Goal: Task Accomplishment & Management: Manage account settings

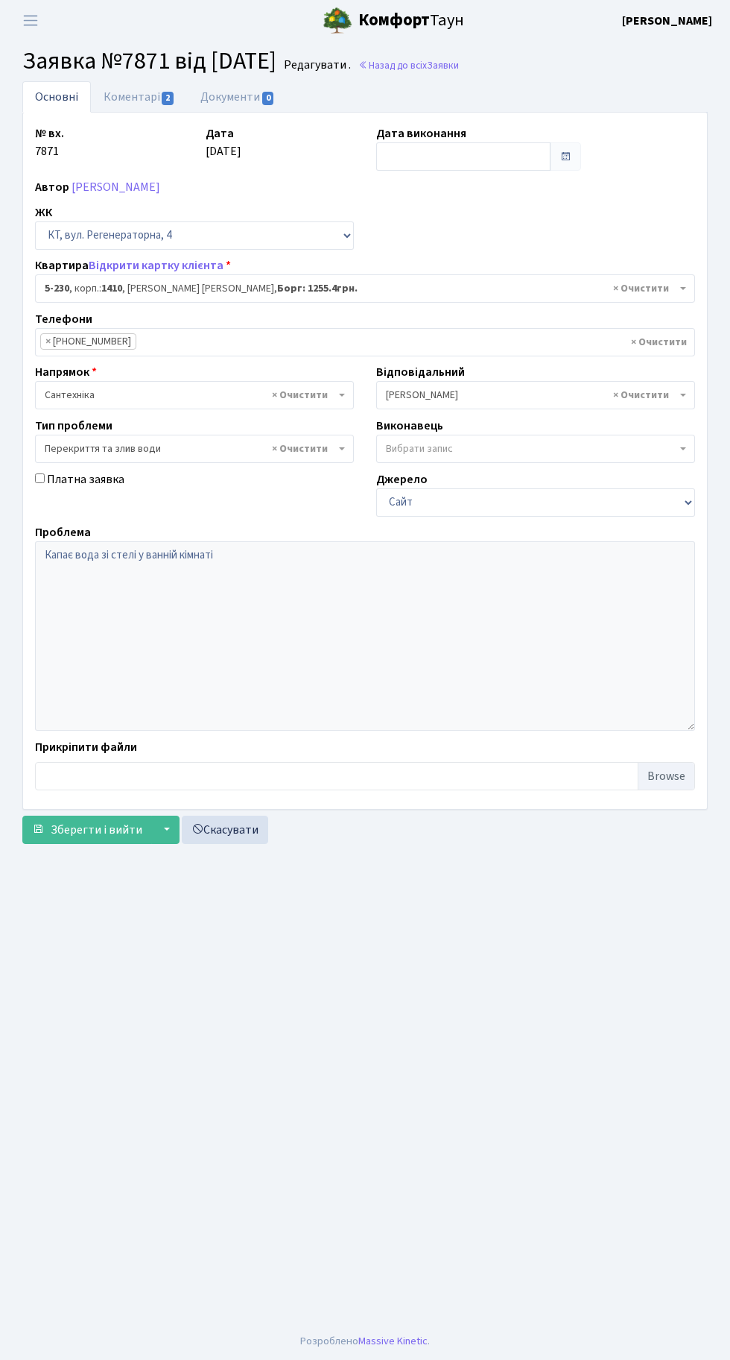
select select "2308"
select select "32"
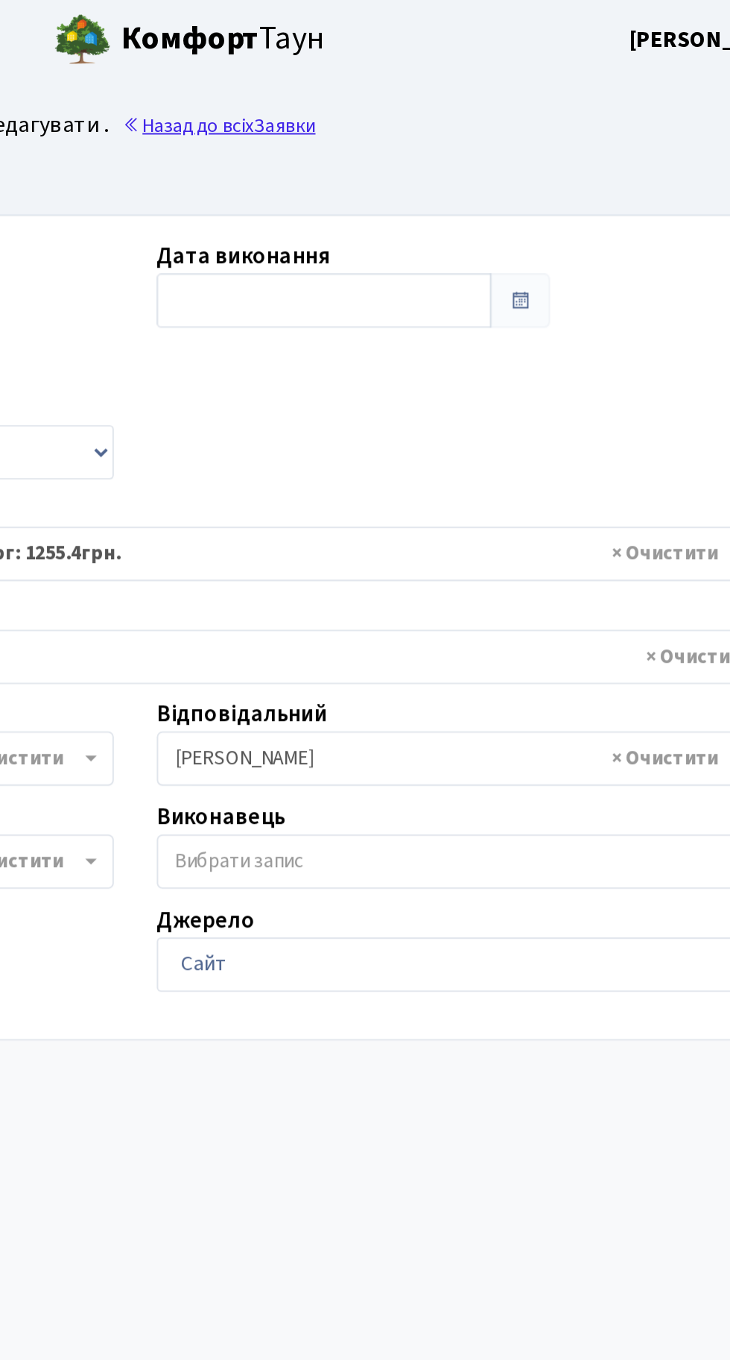
click at [458, 60] on link "Назад до всіх Заявки" at bounding box center [409, 65] width 101 height 14
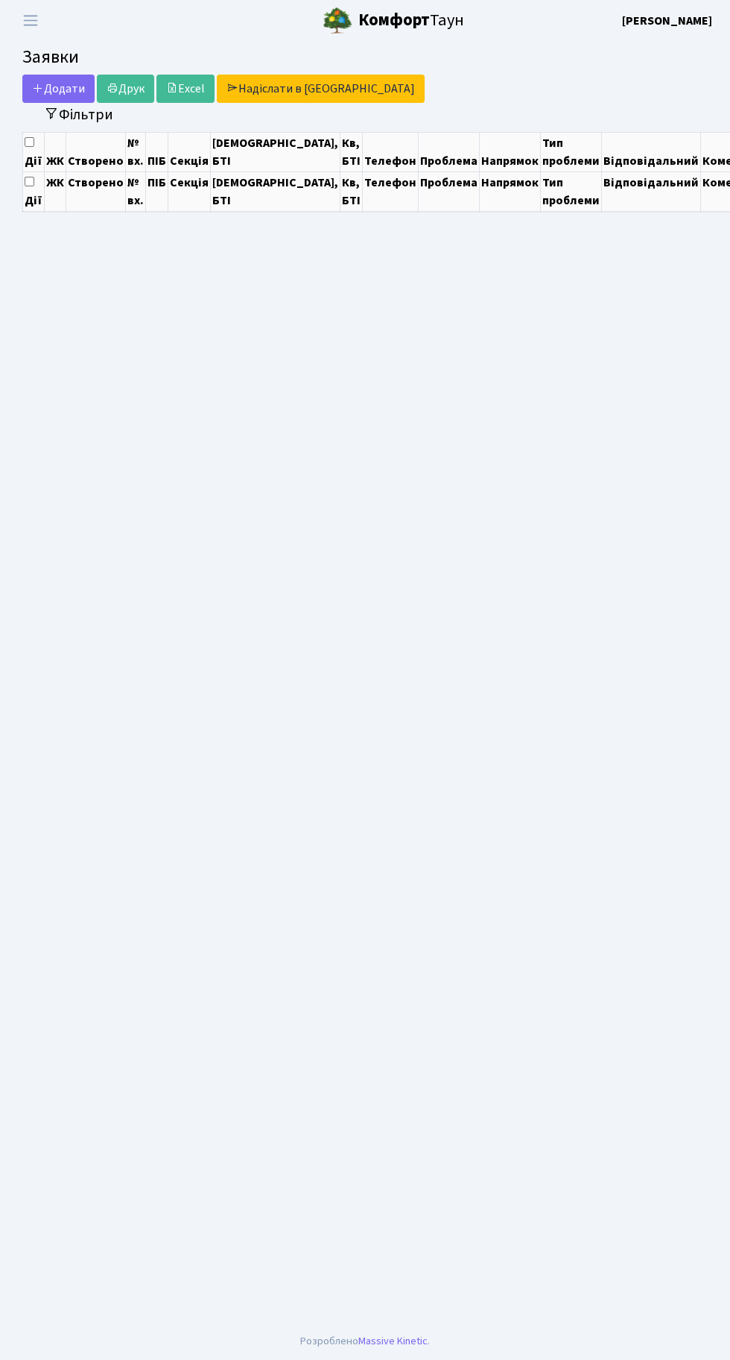
select select "25"
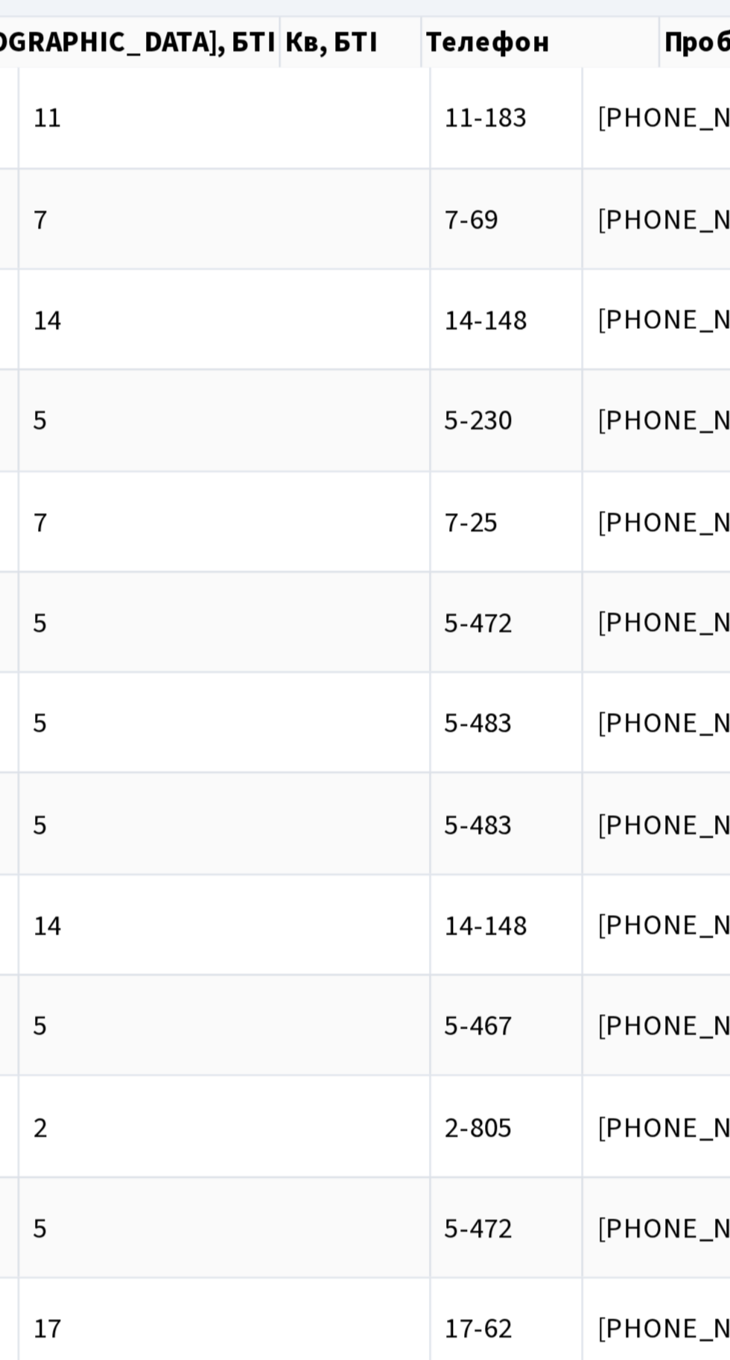
scroll to position [0, 121]
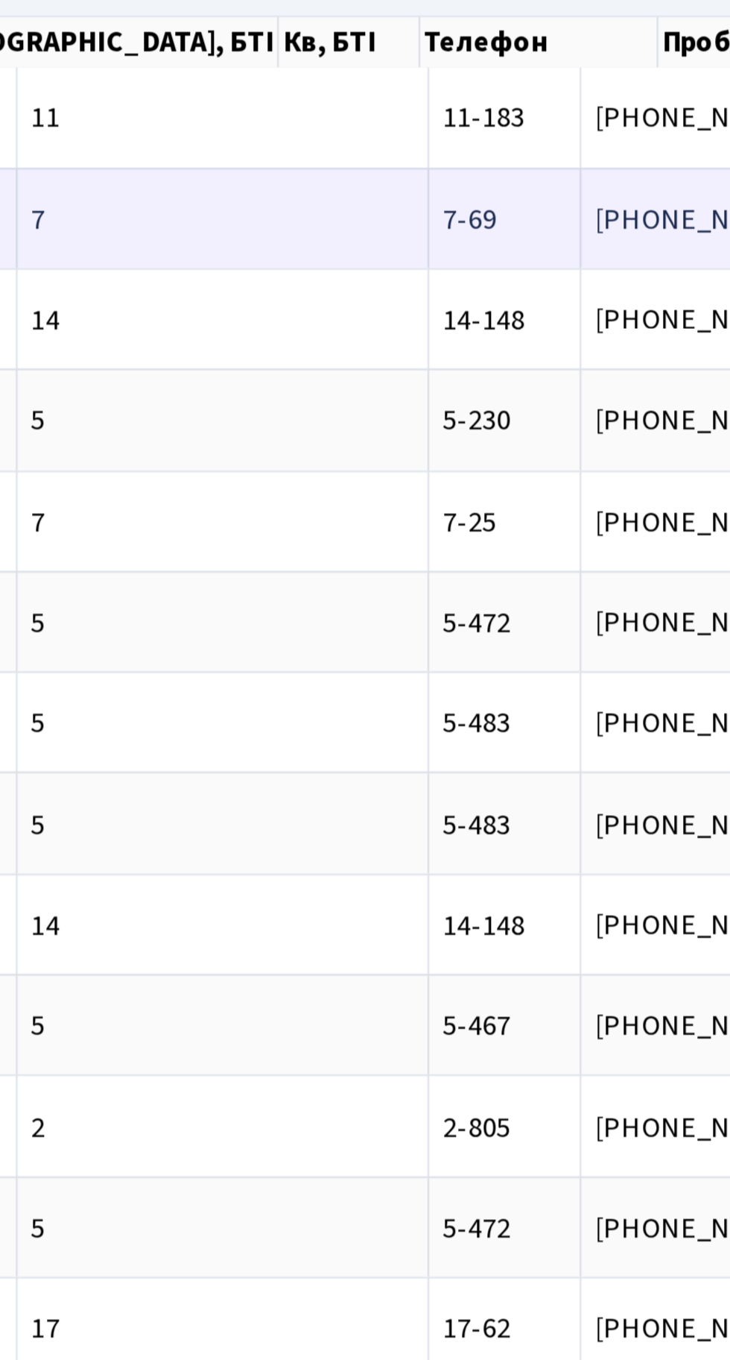
click at [493, 220] on span "7-69" at bounding box center [504, 219] width 22 height 16
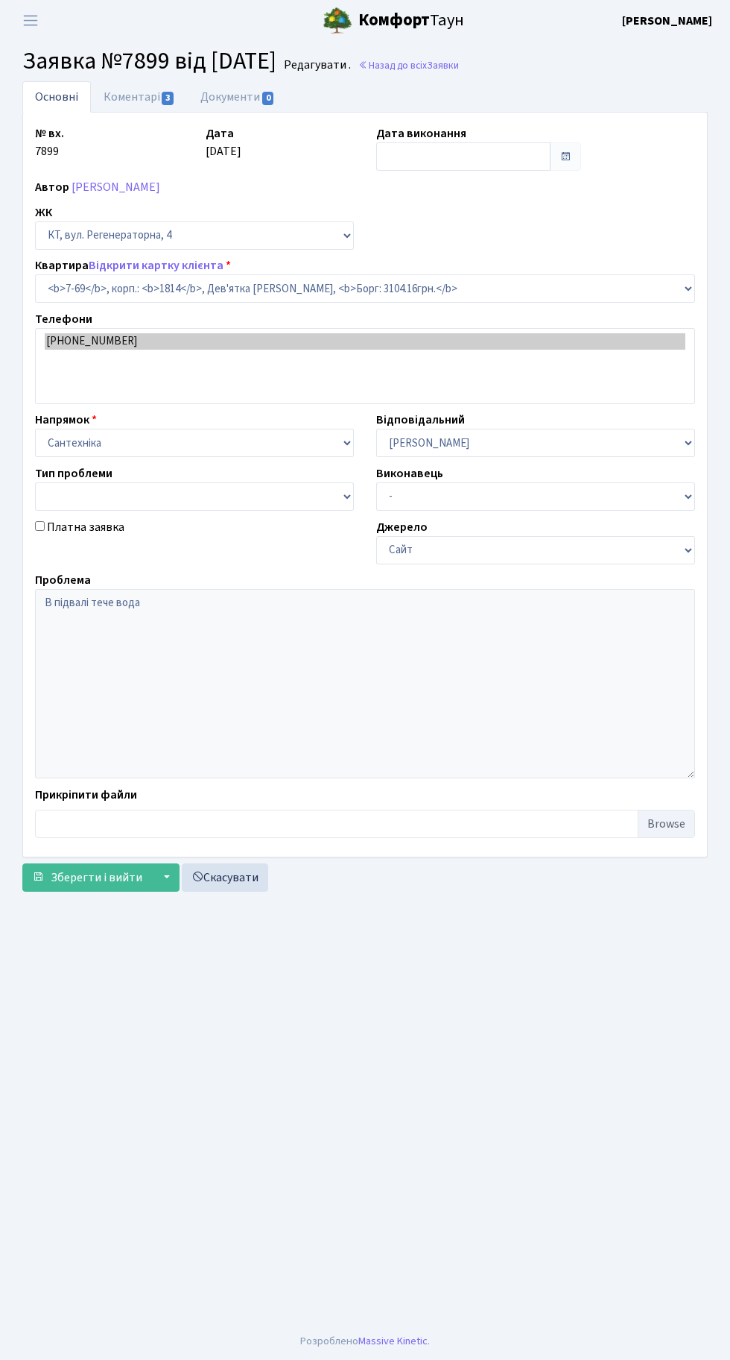
select select "5132"
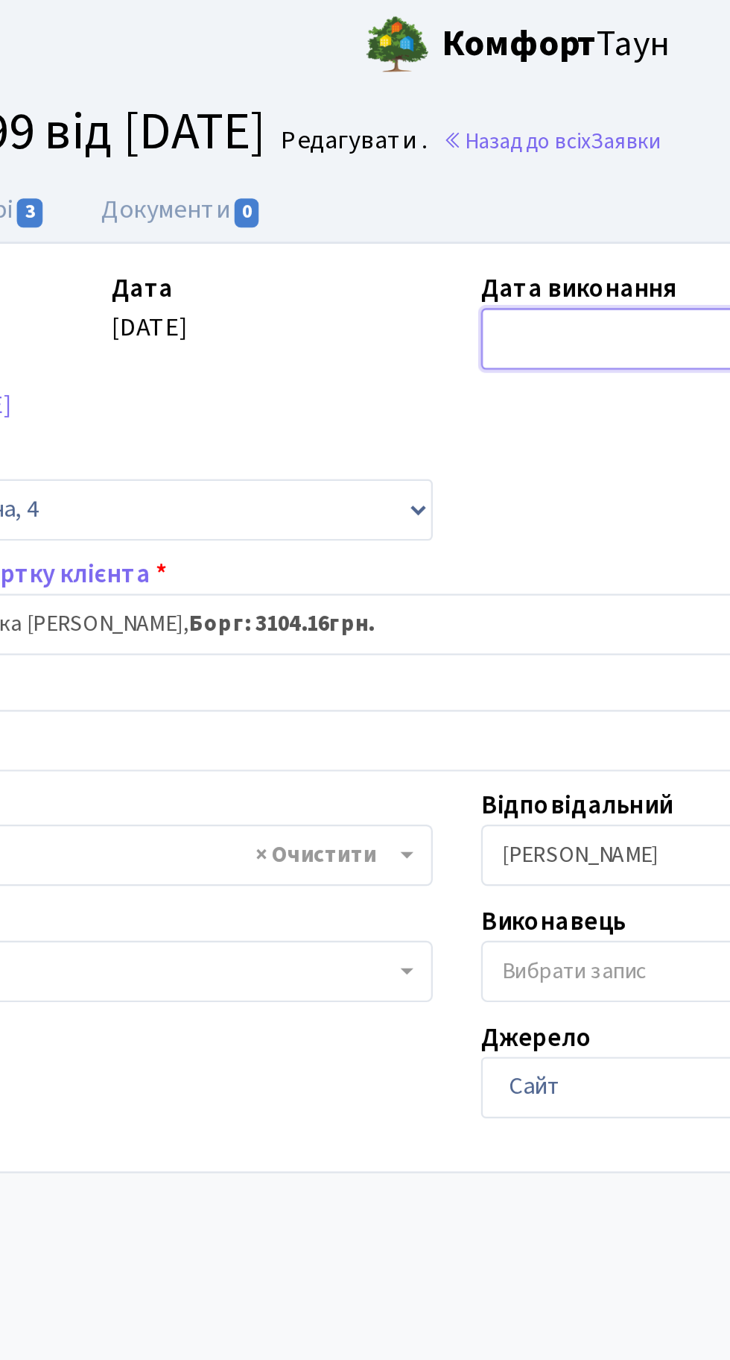
click at [419, 145] on input "text" at bounding box center [463, 156] width 174 height 28
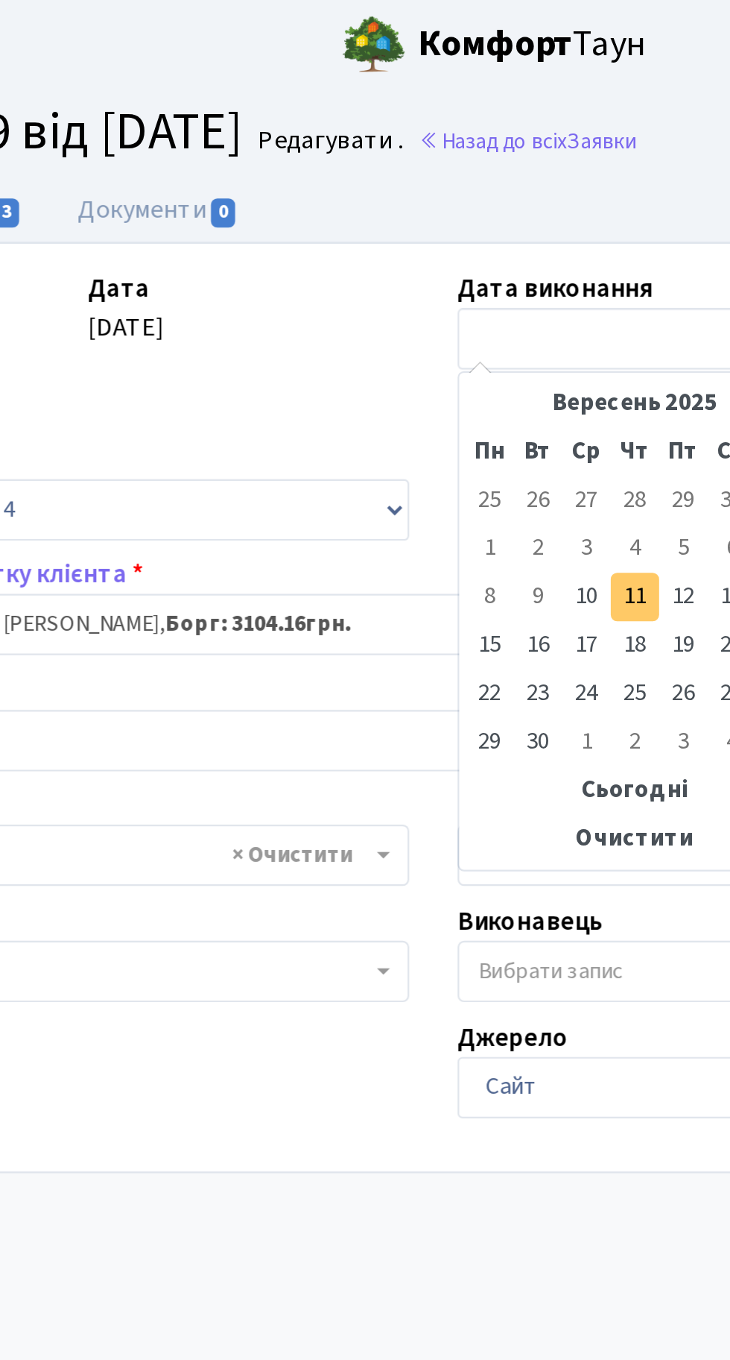
click at [454, 274] on td "11" at bounding box center [458, 276] width 22 height 22
type input "[DATE]"
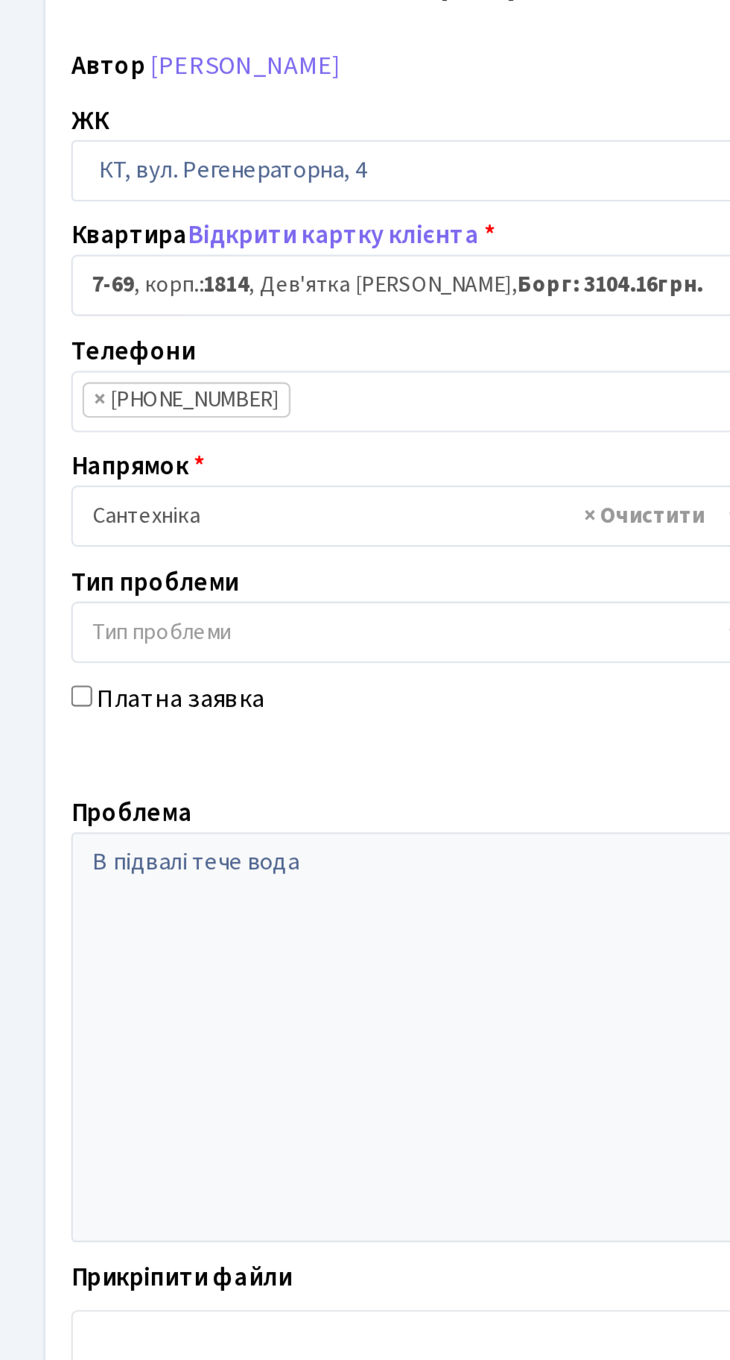
click at [85, 839] on button "Зберегти і вийти" at bounding box center [87, 829] width 130 height 28
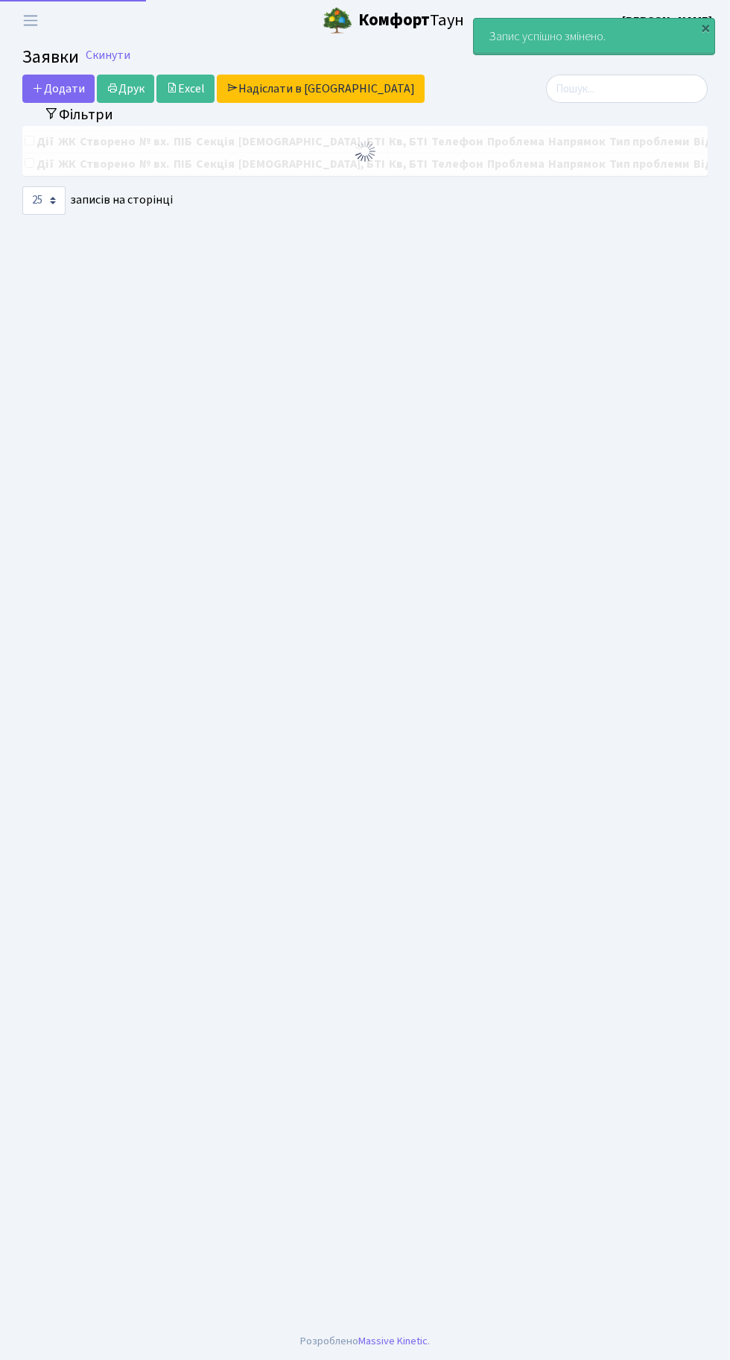
select select "25"
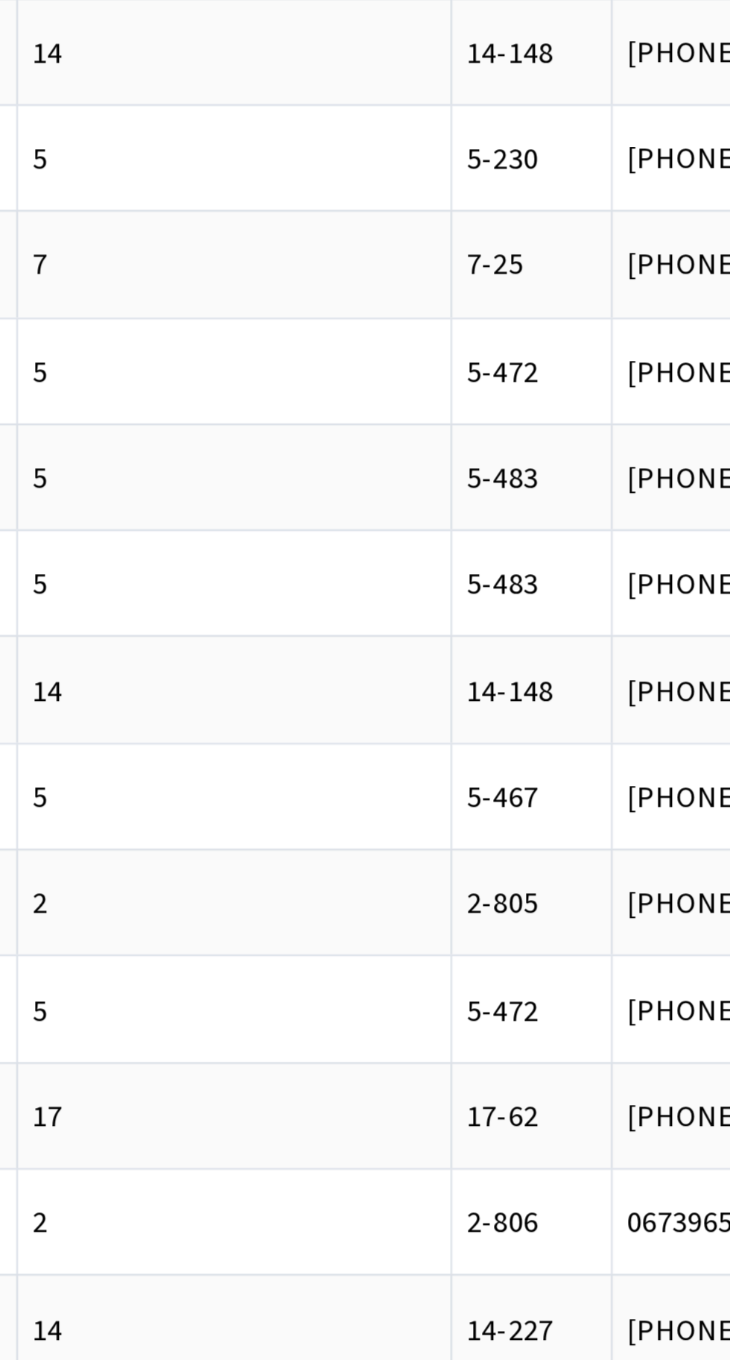
scroll to position [0, 143]
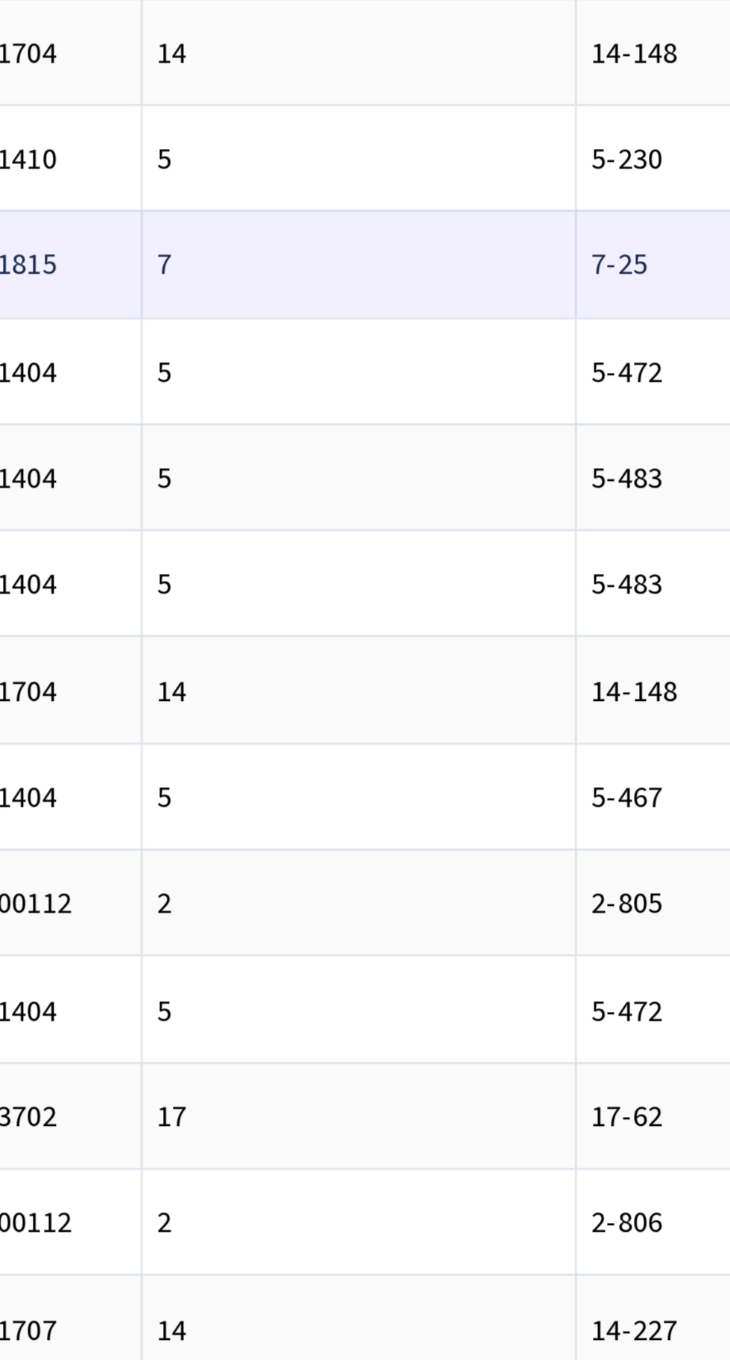
click at [355, 306] on td "7" at bounding box center [413, 302] width 171 height 42
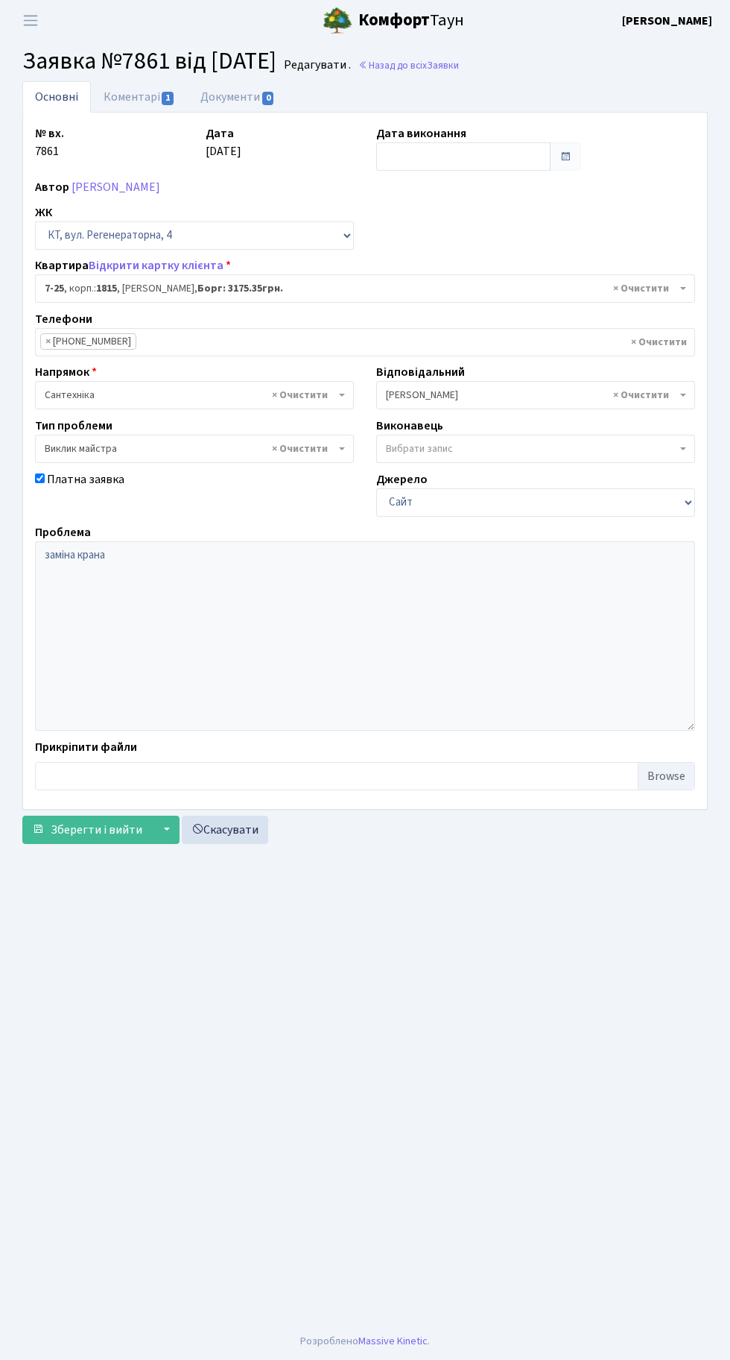
select select "5160"
select select "29"
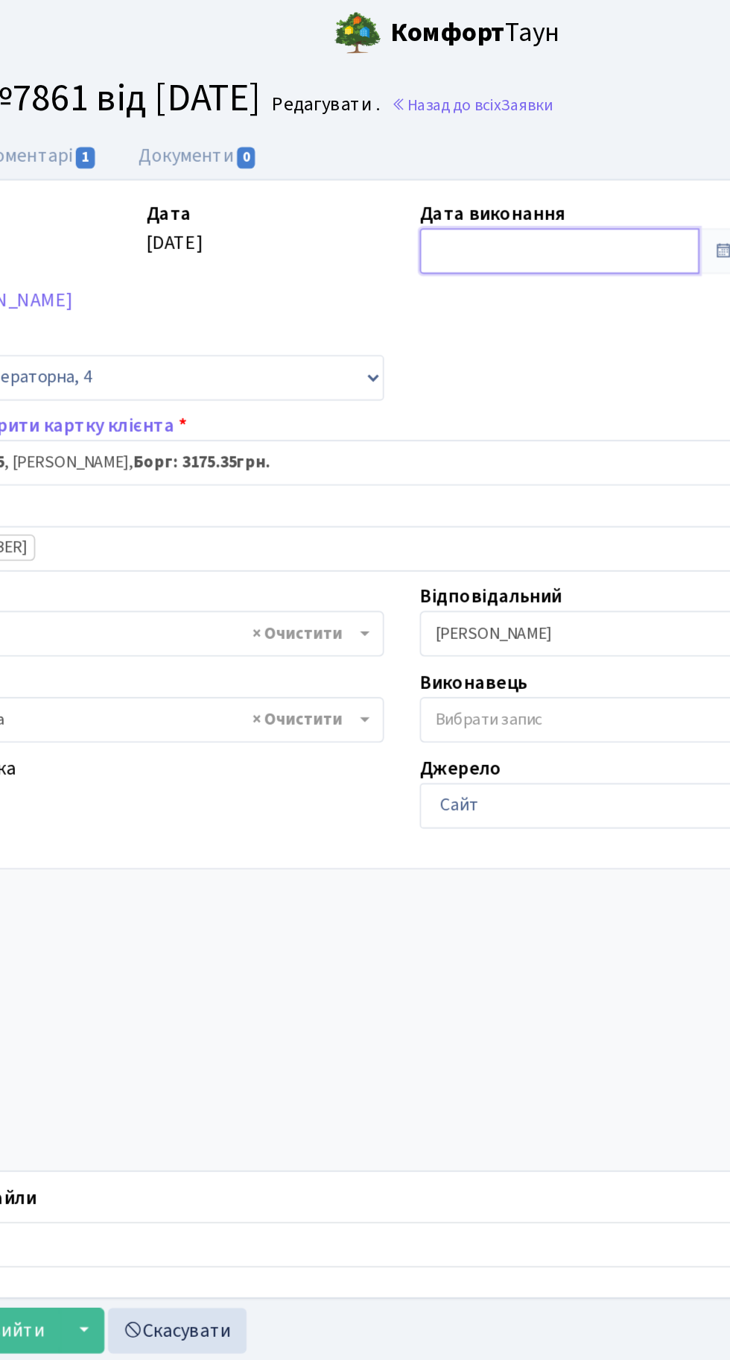
click at [438, 155] on input "text" at bounding box center [463, 156] width 174 height 28
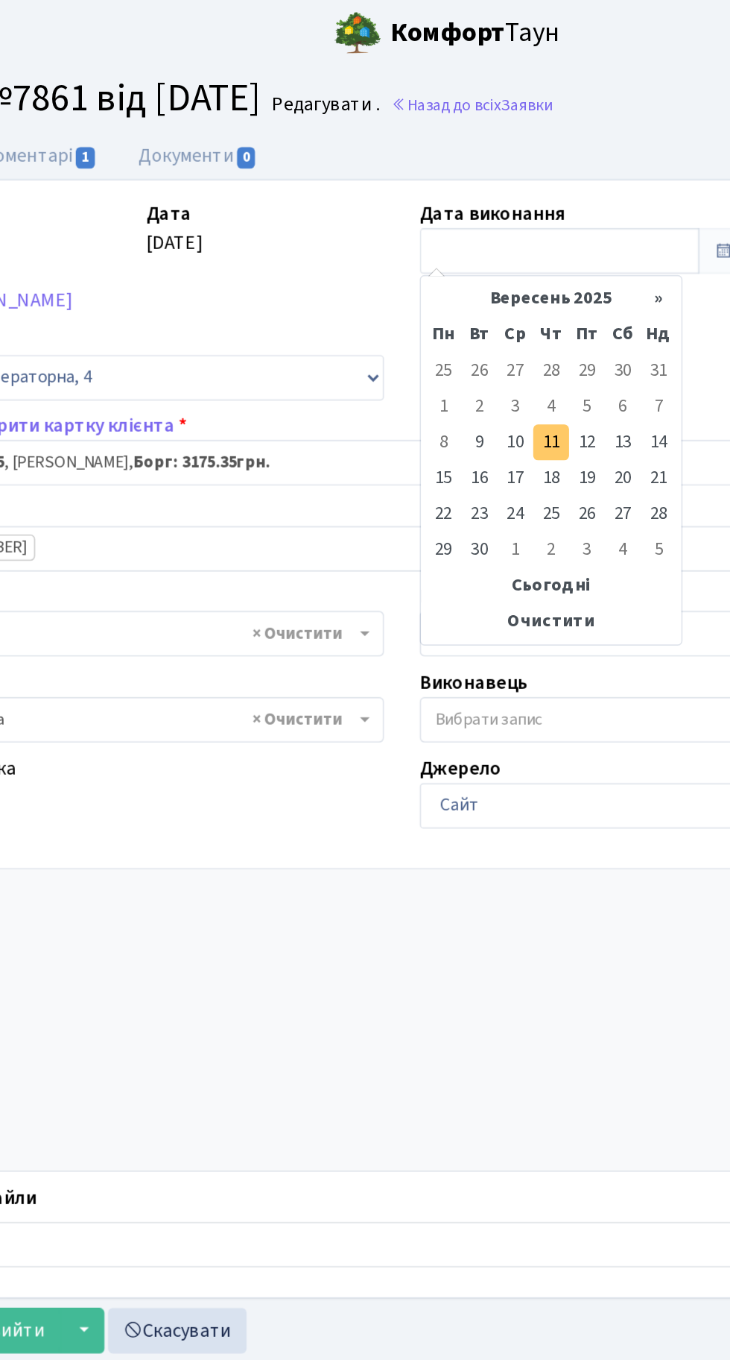
click at [458, 277] on td "11" at bounding box center [458, 276] width 22 height 22
type input "[DATE]"
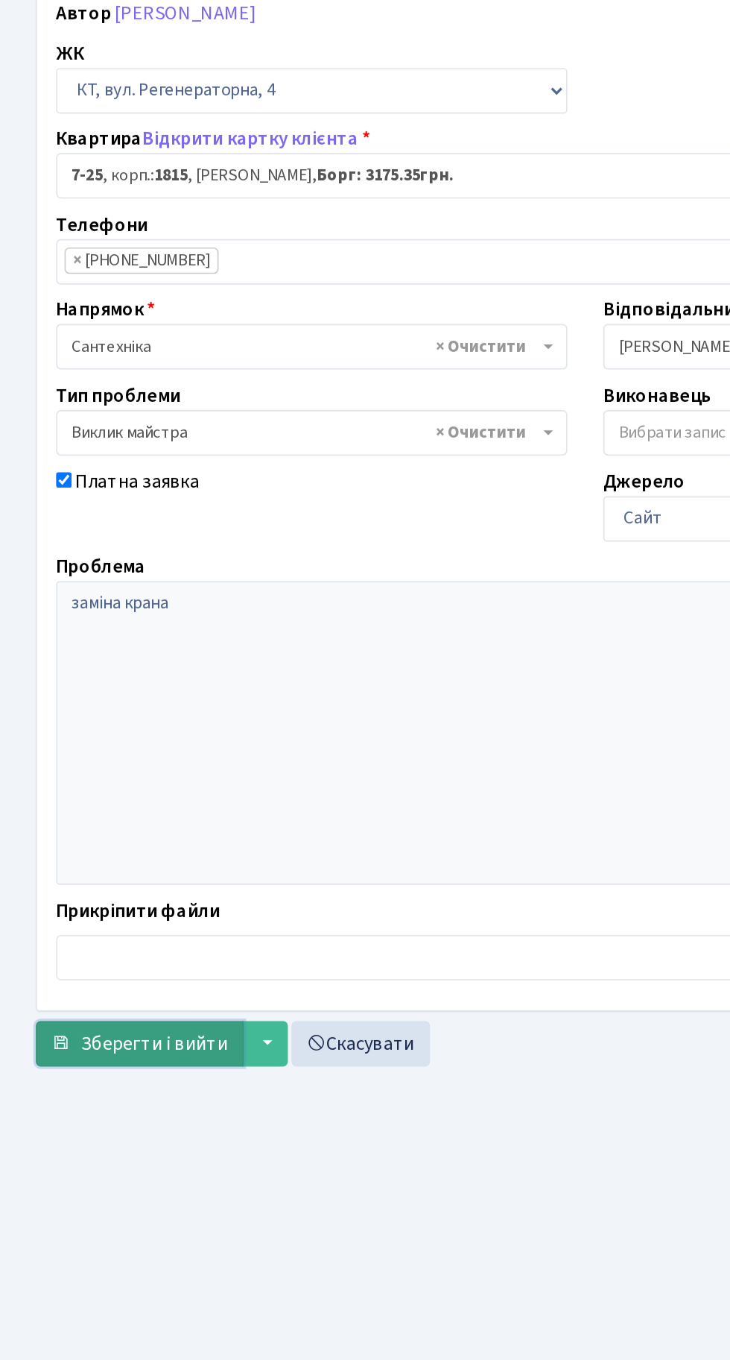
click at [102, 828] on span "Зберегти і вийти" at bounding box center [97, 829] width 92 height 16
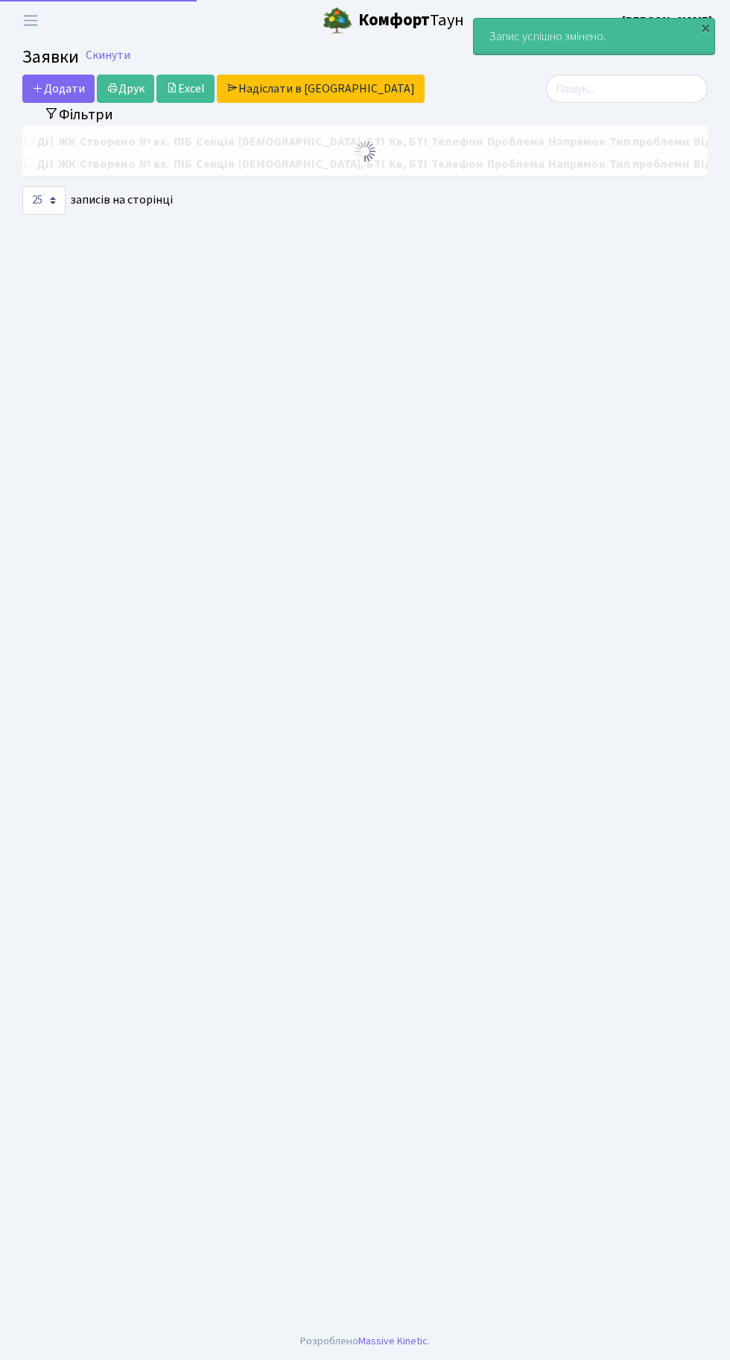
select select "25"
